Goal: Information Seeking & Learning: Learn about a topic

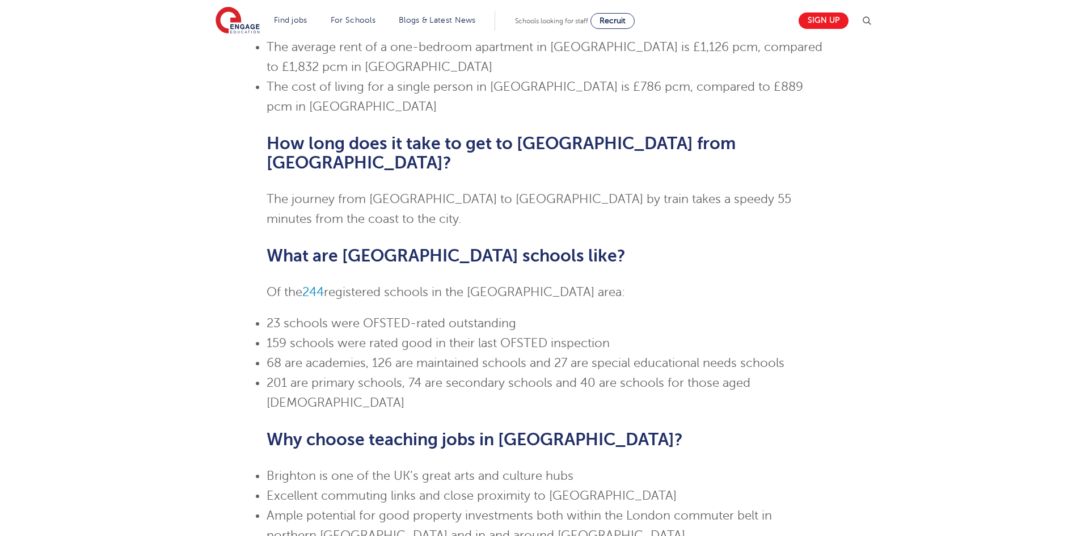
scroll to position [674, 0]
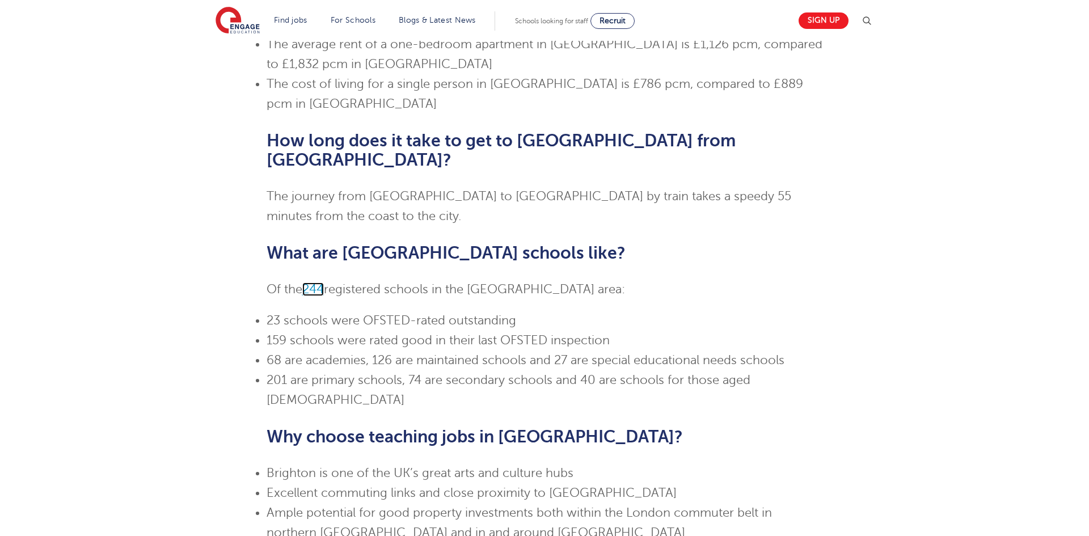
click at [319, 282] on link "244" at bounding box center [313, 289] width 22 height 14
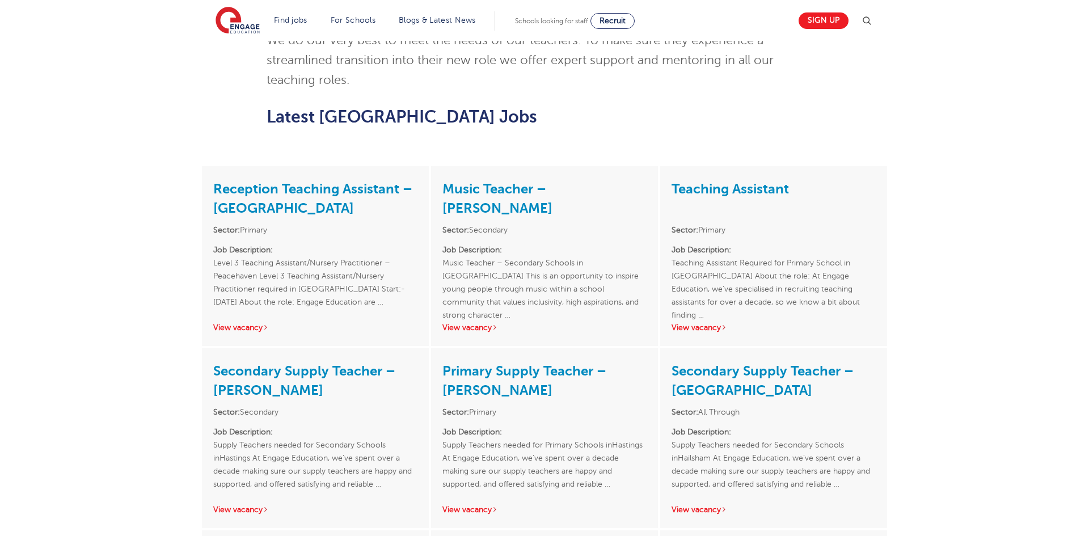
scroll to position [1347, 0]
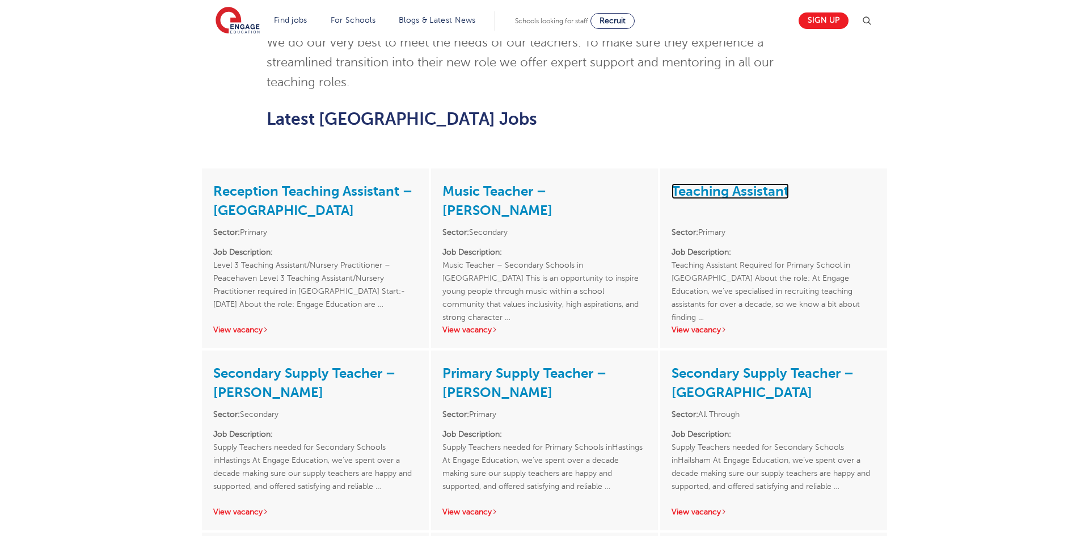
click at [747, 183] on link "Teaching Assistant" at bounding box center [729, 191] width 117 height 16
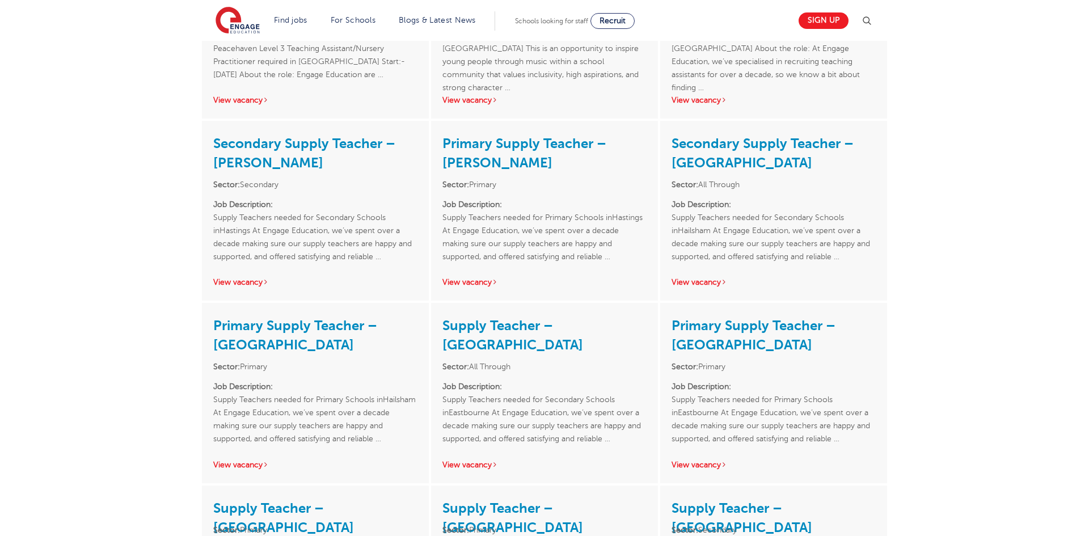
scroll to position [1546, 0]
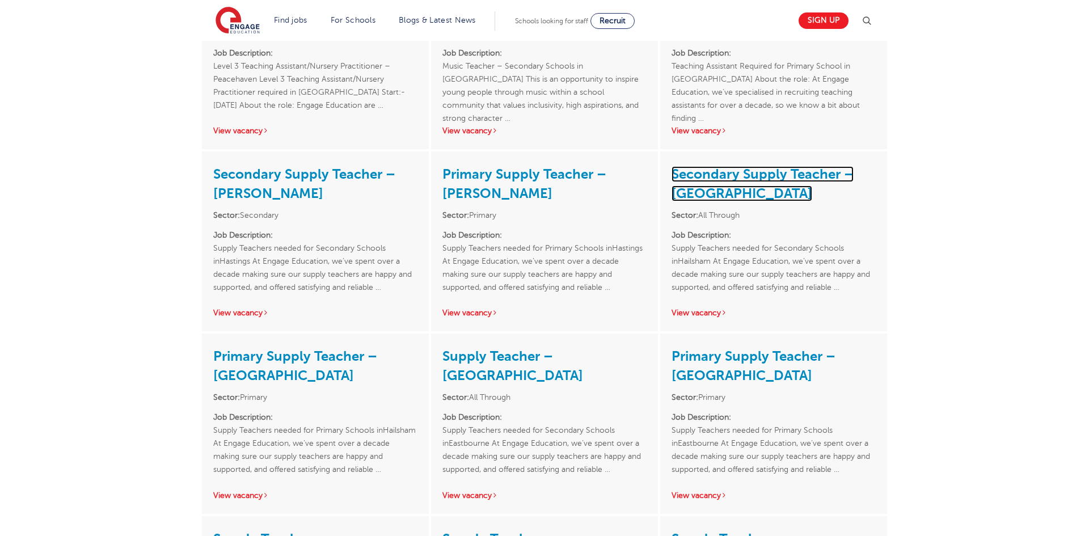
click at [730, 166] on link "Secondary Supply Teacher – Hailsham" at bounding box center [762, 183] width 182 height 35
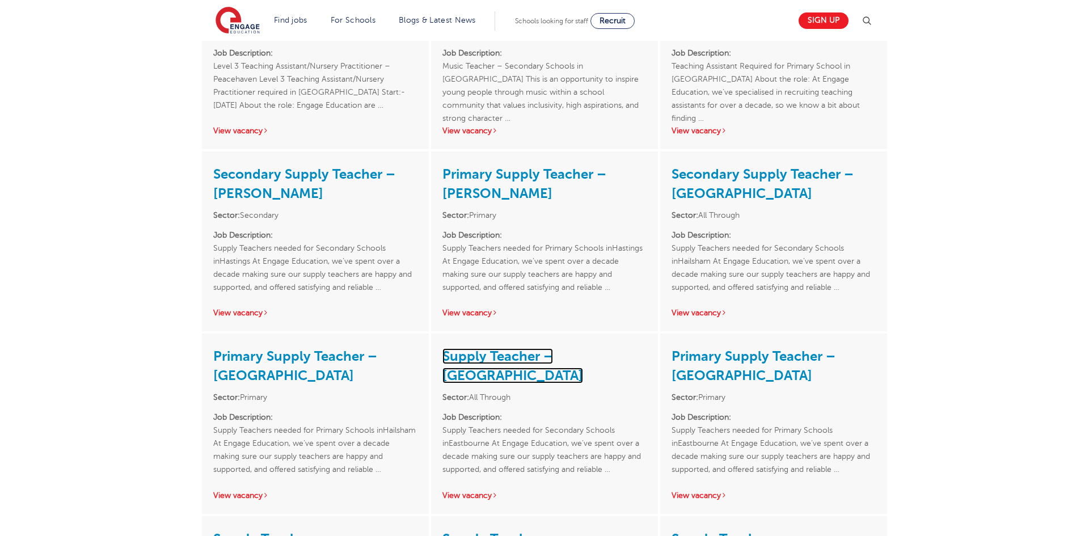
click at [552, 348] on link "Supply Teacher – [GEOGRAPHIC_DATA]" at bounding box center [512, 365] width 141 height 35
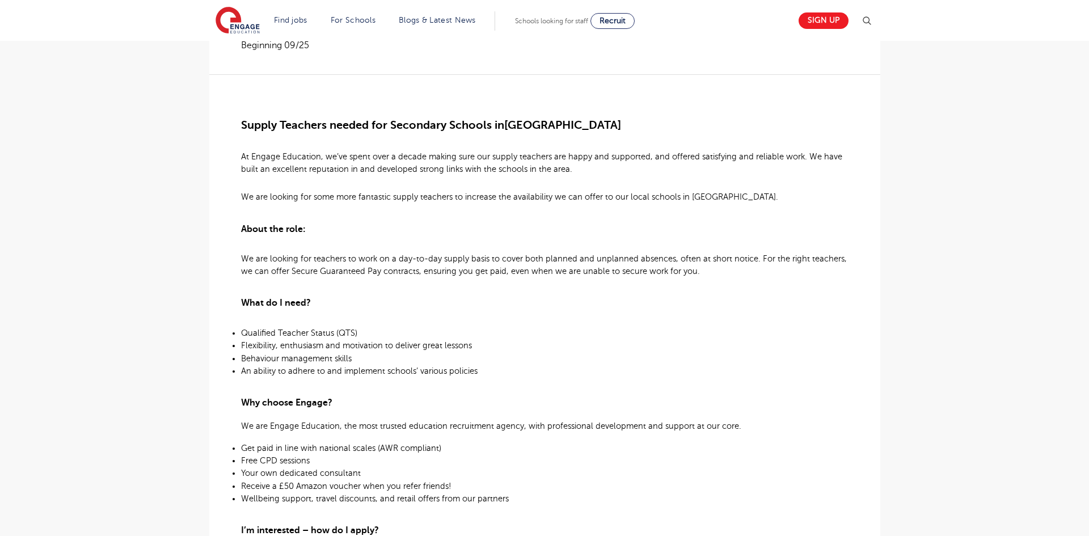
scroll to position [254, 0]
